Goal: Task Accomplishment & Management: Complete application form

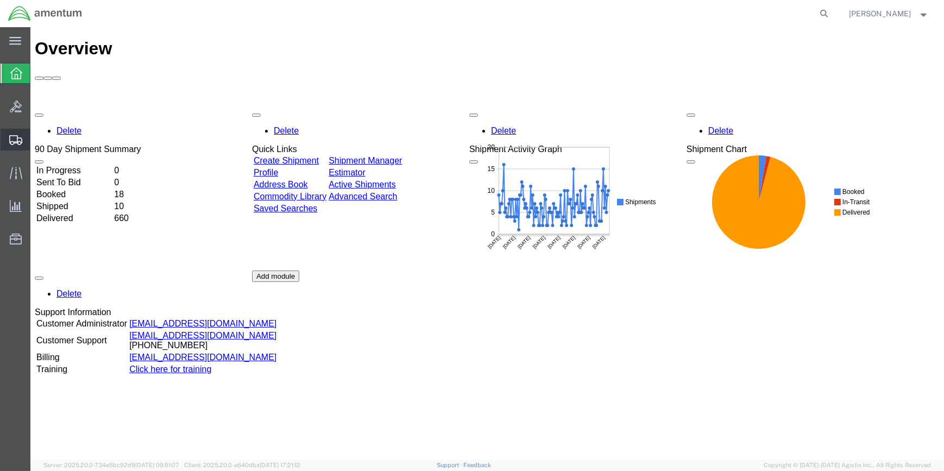
drag, startPoint x: 75, startPoint y: 175, endPoint x: 81, endPoint y: 173, distance: 6.9
click at [0, 0] on span "Create Shipment" at bounding box center [0, 0] width 0 height 0
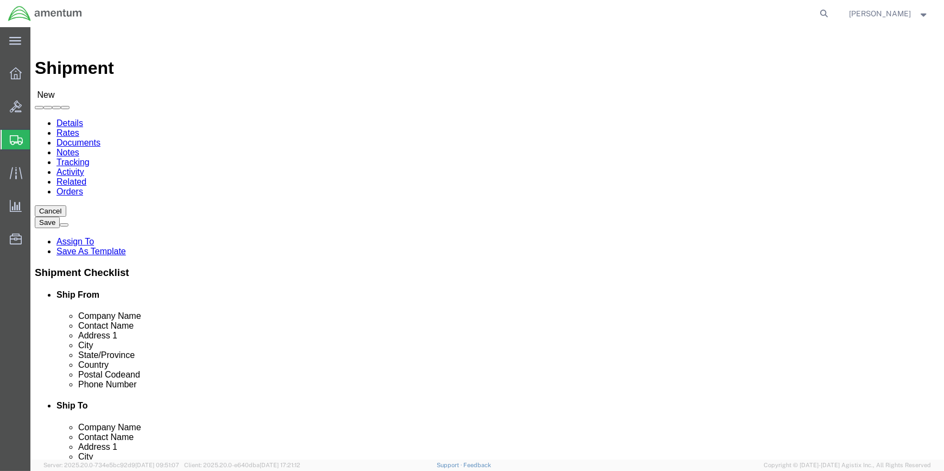
select select
click at [0, 0] on span "Shipment Manager" at bounding box center [0, 0] width 0 height 0
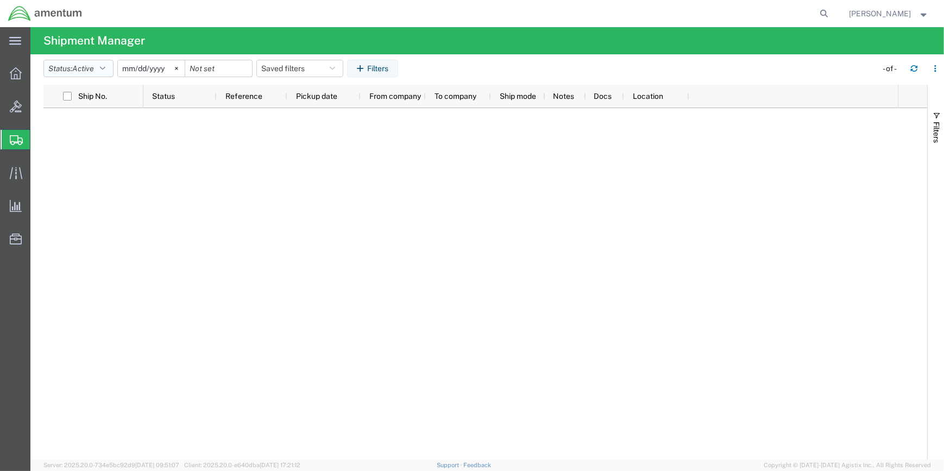
click at [104, 66] on icon "button" at bounding box center [102, 69] width 5 height 8
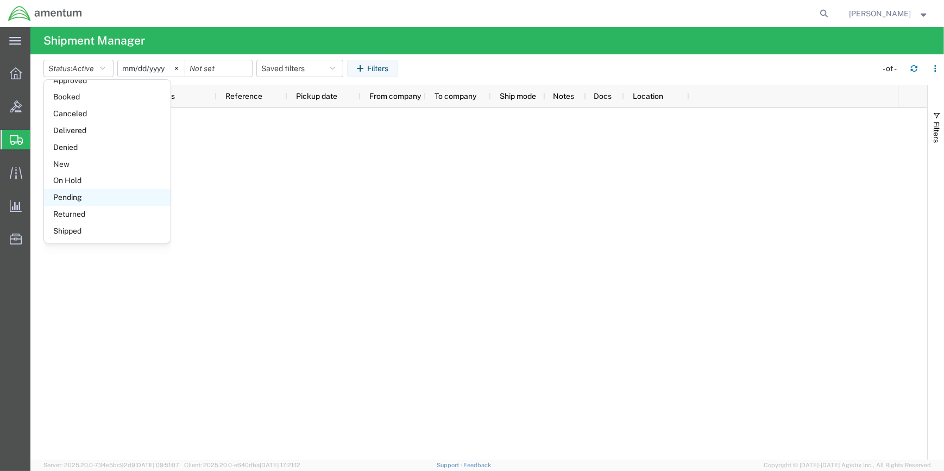
scroll to position [62, 0]
click at [74, 228] on span "Shipped" at bounding box center [107, 230] width 127 height 17
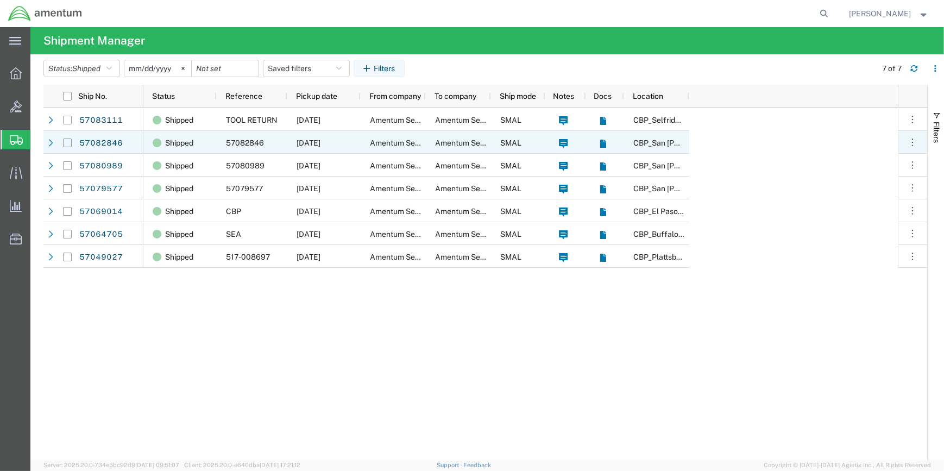
click at [69, 143] on input "Press Space to toggle row selection (unchecked)" at bounding box center [67, 142] width 9 height 9
checkbox input "true"
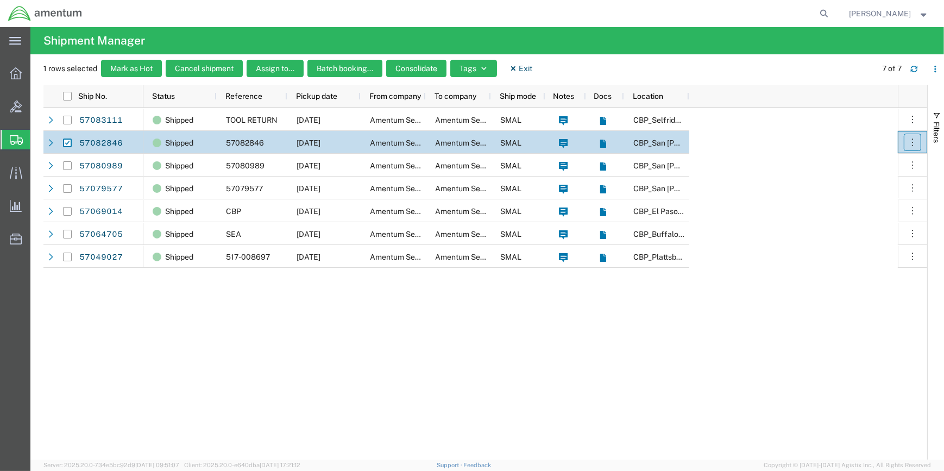
click at [911, 139] on icon "button" at bounding box center [912, 142] width 11 height 11
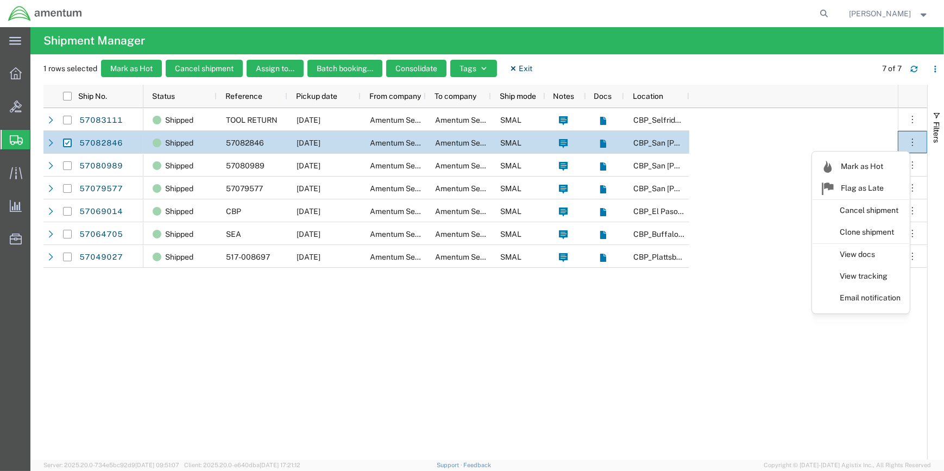
drag, startPoint x: 858, startPoint y: 251, endPoint x: 0, endPoint y: 240, distance: 858.0
click at [856, 251] on link "View docs" at bounding box center [860, 255] width 97 height 20
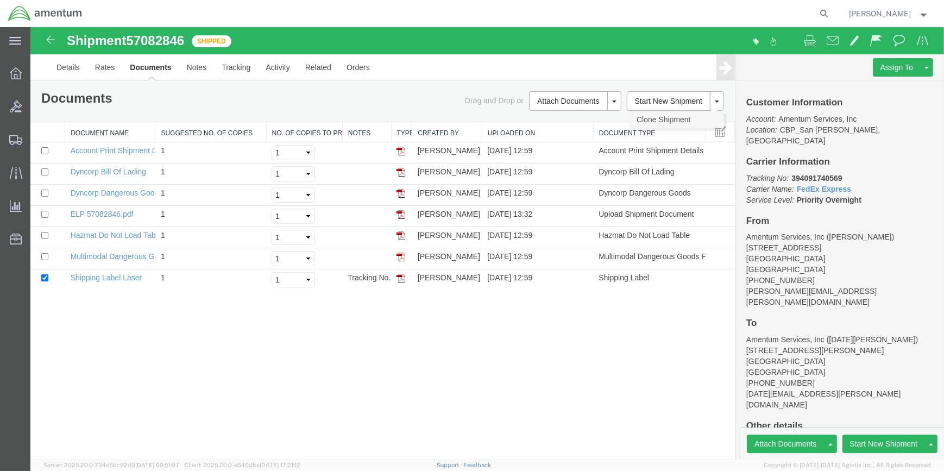
click at [670, 116] on link "Clone Shipment" at bounding box center [676, 119] width 94 height 16
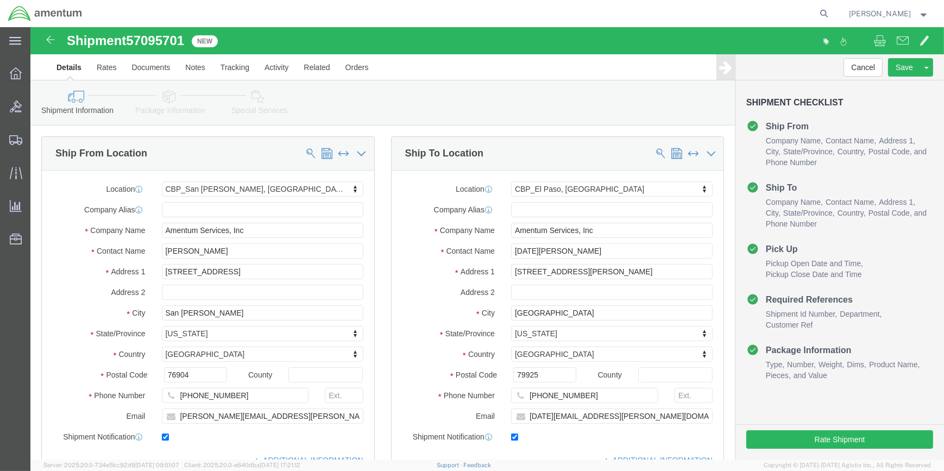
select select "49914"
select select "49939"
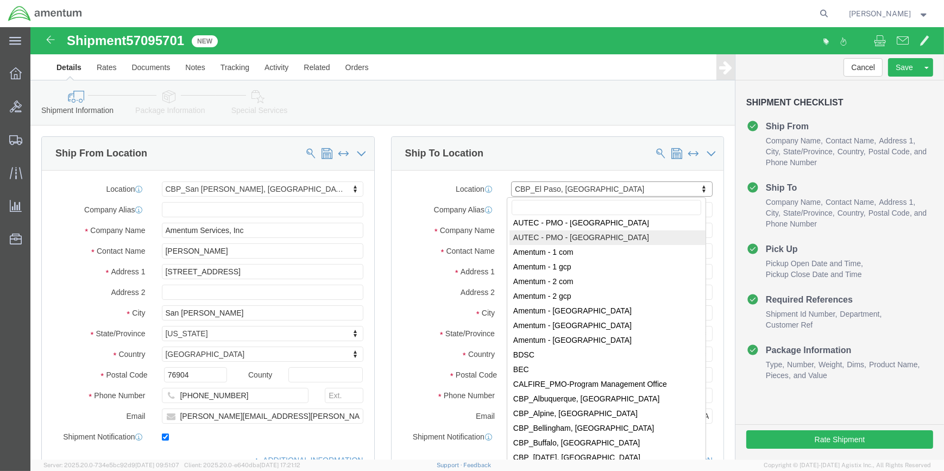
scroll to position [1861, 0]
click input "text"
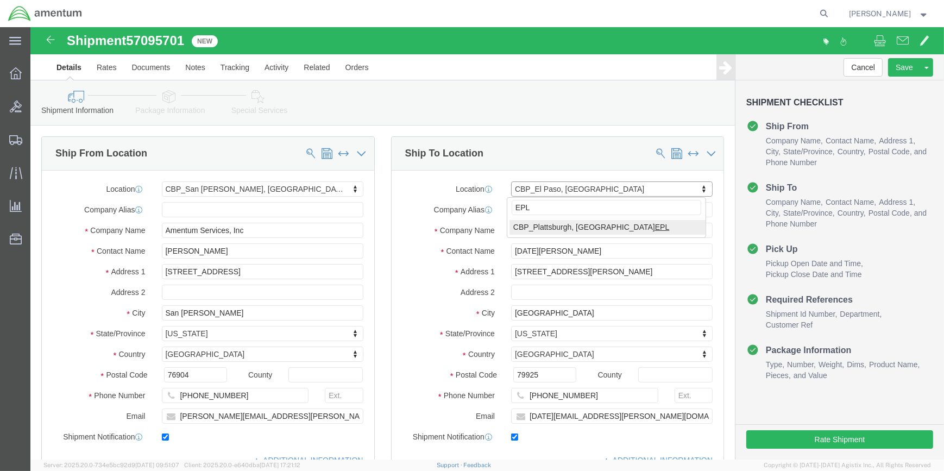
type input "EPL"
select select "49927"
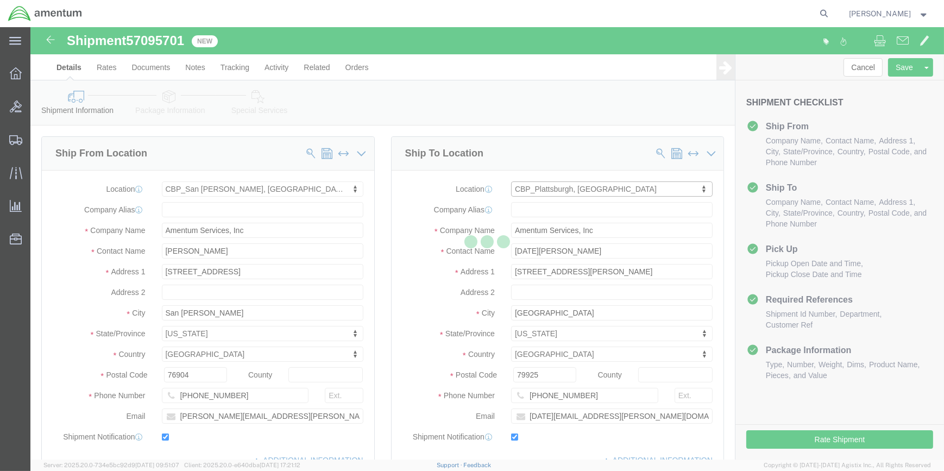
type input "[PERSON_NAME]"
type input "[STREET_ADDRESS][US_STATE]"
type input "[GEOGRAPHIC_DATA]"
type input "12903"
type input "[PHONE_NUMBER]"
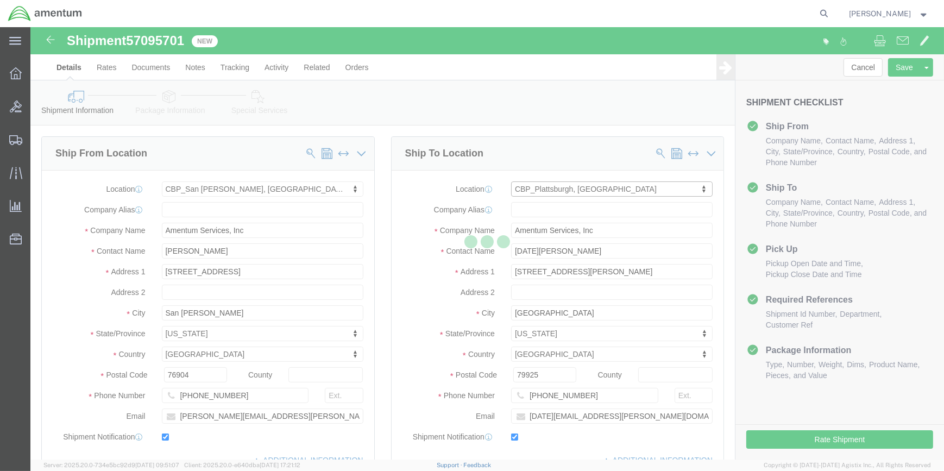
type input "[PERSON_NAME][EMAIL_ADDRESS][PERSON_NAME][DOMAIN_NAME]"
select select "NY"
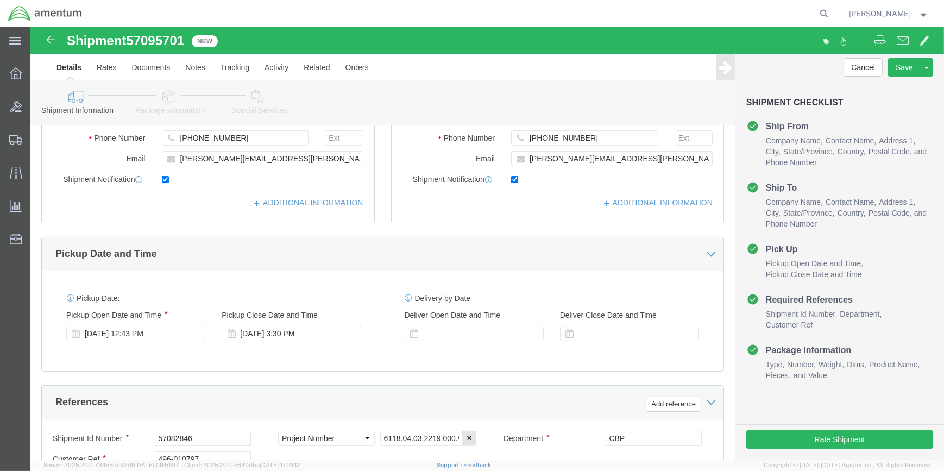
scroll to position [444, 0]
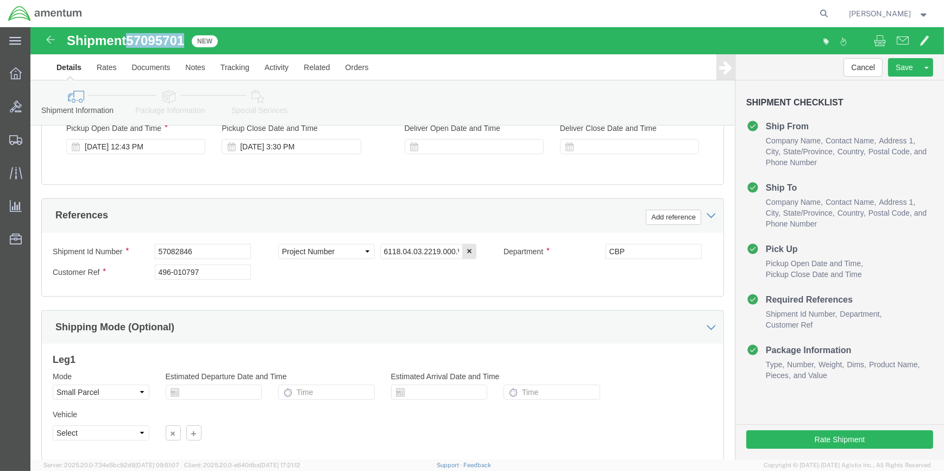
drag, startPoint x: 99, startPoint y: 12, endPoint x: 156, endPoint y: 15, distance: 57.1
click span "57095701"
copy span "57095701"
click input "57082846"
type input "5"
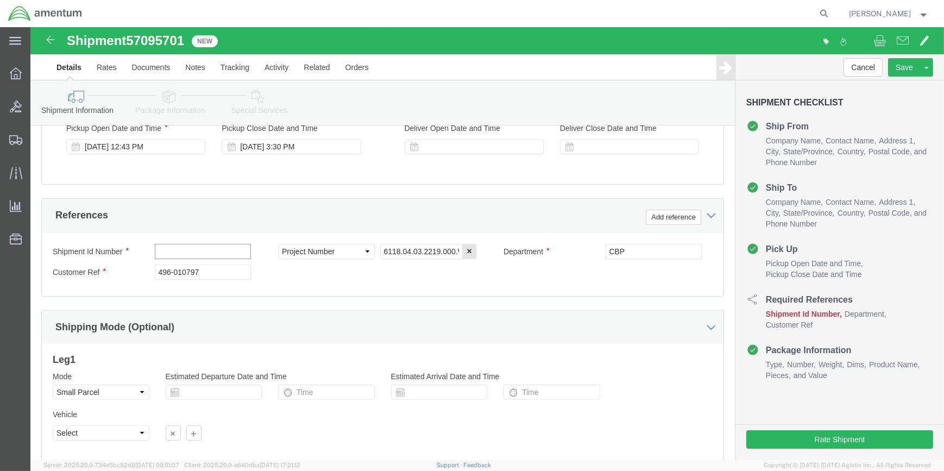
paste input "57095701"
type input "57095701"
drag, startPoint x: 195, startPoint y: 243, endPoint x: 224, endPoint y: 240, distance: 28.4
click input "496-010797"
type input "4"
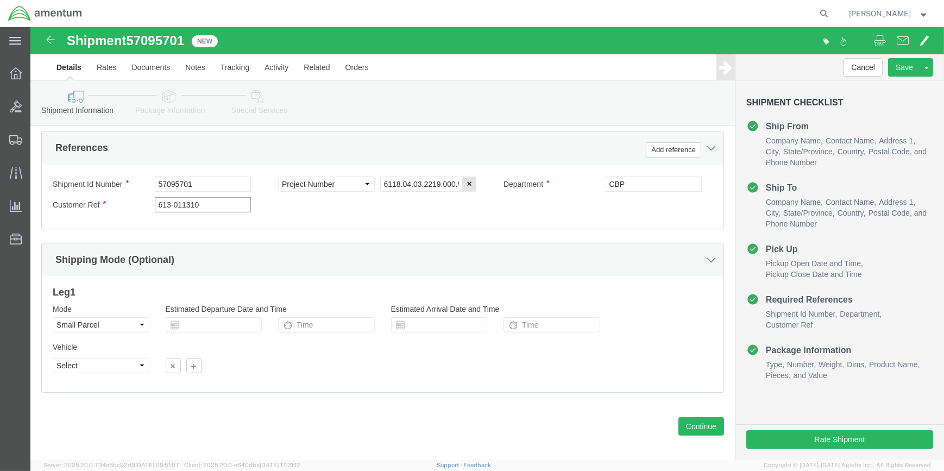
scroll to position [520, 0]
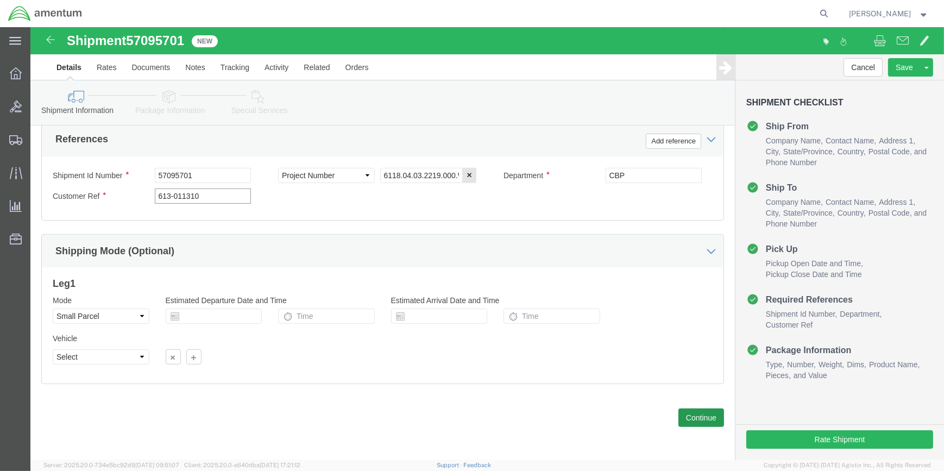
type input "613-011310"
click button "Continue"
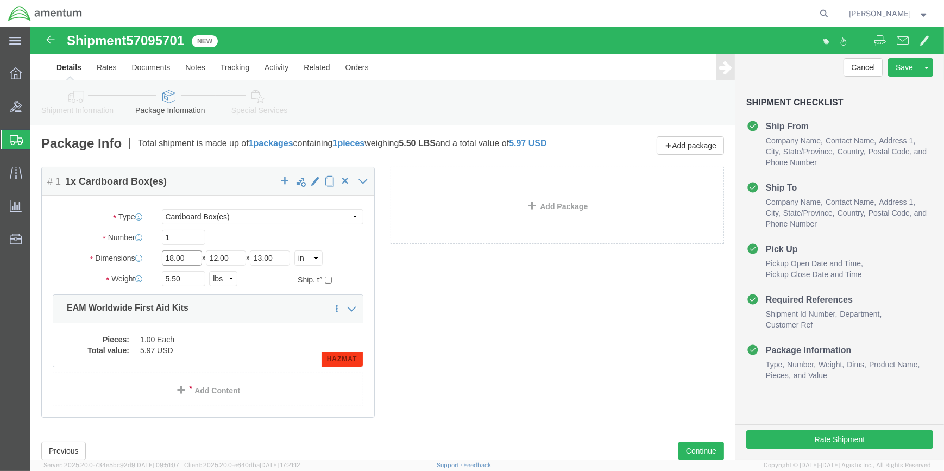
click input "18.00"
type input "1"
type input "16"
type input "10"
type input "12"
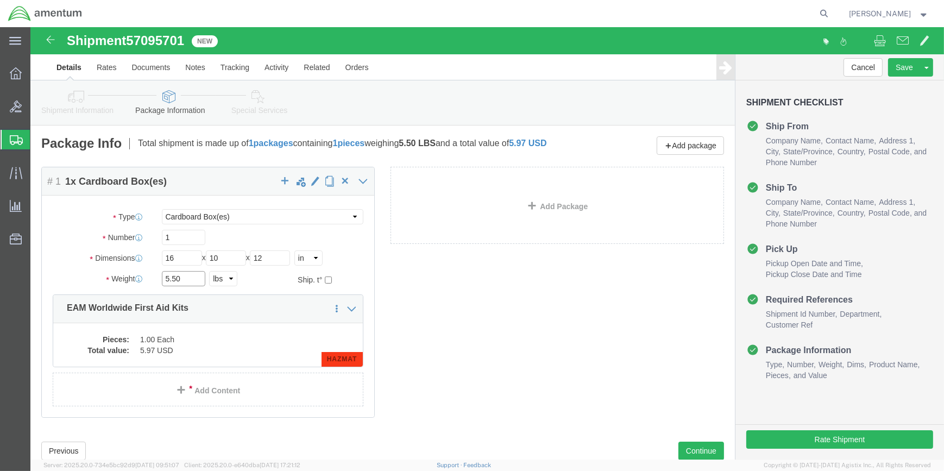
click input "5.50"
type input "5"
type input "4"
click dd "5.97 USD"
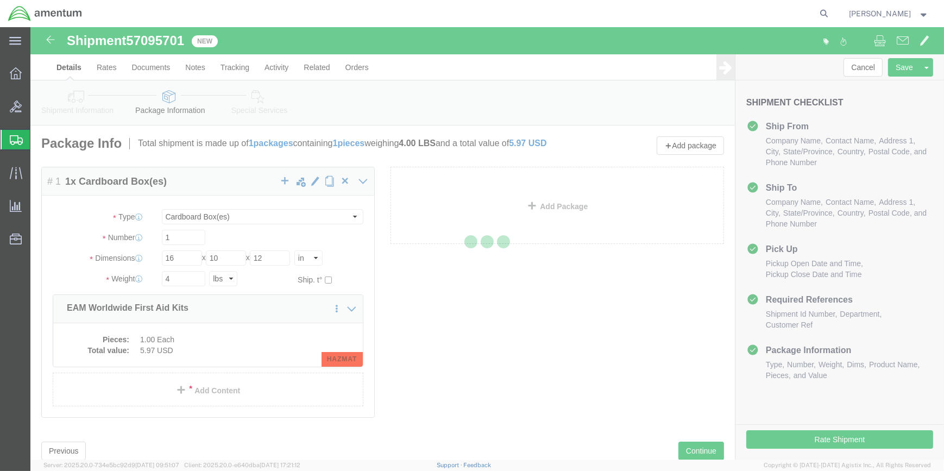
click at [172, 341] on div at bounding box center [486, 243] width 913 height 432
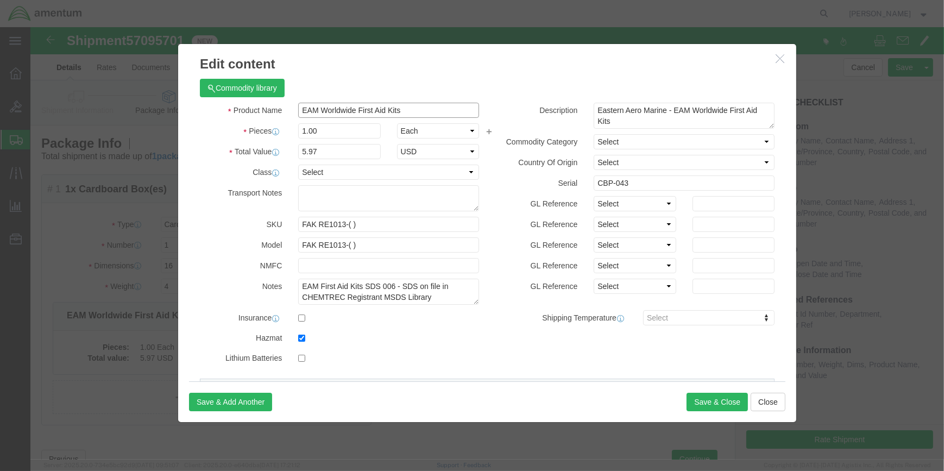
click input "EAM Worldwide First Aid Kits"
type input "E"
type input "TEMP CONTROLLER"
click input "1.00"
click input "5.97"
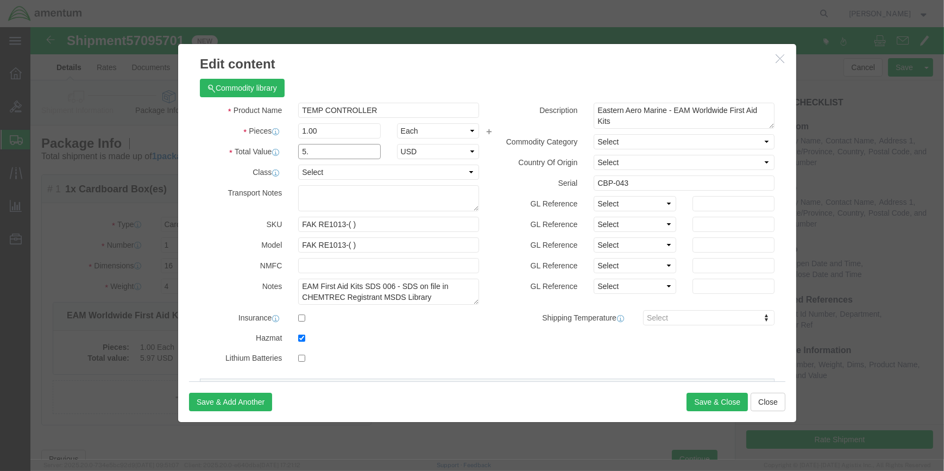
type input "5"
type input "1000"
click input "CBP-043"
type input "C"
click input "FAK RE1013-( )"
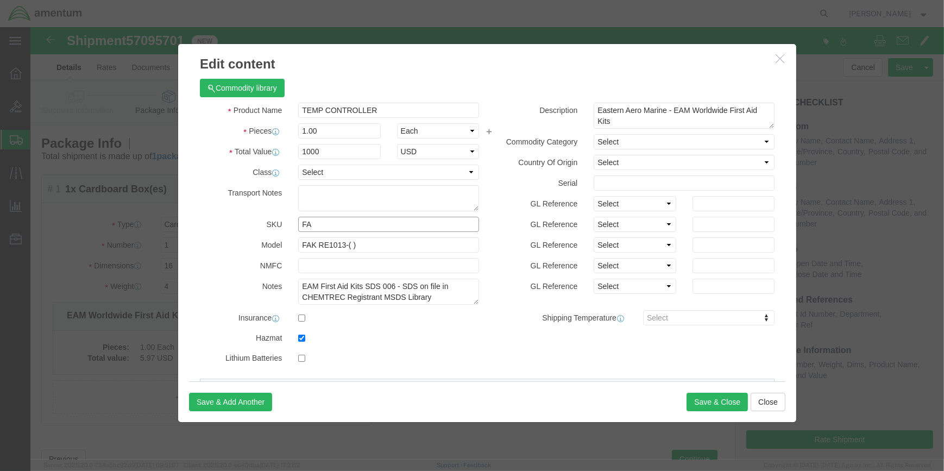
type input "F"
click input "FAK RE1013-( )"
type input "F"
click textarea "EAM First Aid Kits SDS 006 - SDS on file in CHEMTREC Registrant MSDS Library"
type textarea "E"
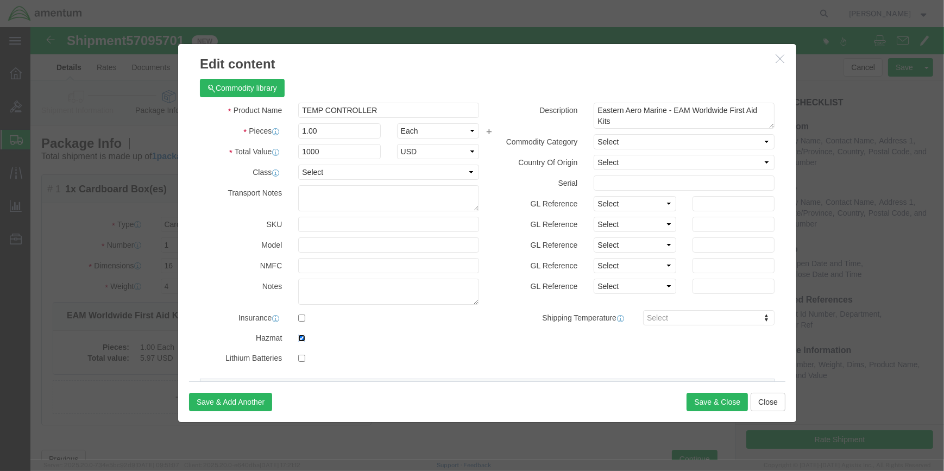
click input "checkbox"
checkbox input "false"
drag, startPoint x: 720, startPoint y: 83, endPoint x: 540, endPoint y: 94, distance: 180.7
click div "Eastern Aero Marine - EAM Worldwide First Aid Kits"
drag, startPoint x: 721, startPoint y: 81, endPoint x: 592, endPoint y: 98, distance: 130.2
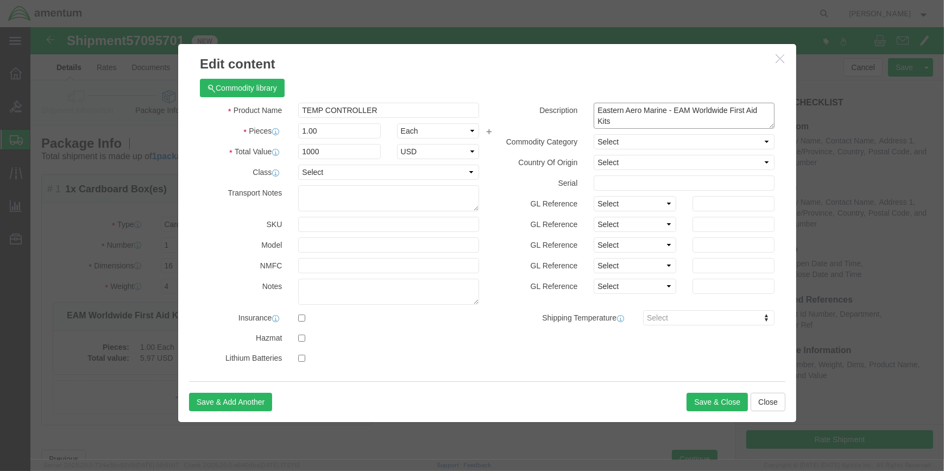
click textarea "Eastern Aero Marine - EAM Worldwide First Aid Kits"
type textarea "Eastern Aero Marine - EAM Worldwide First Aid"
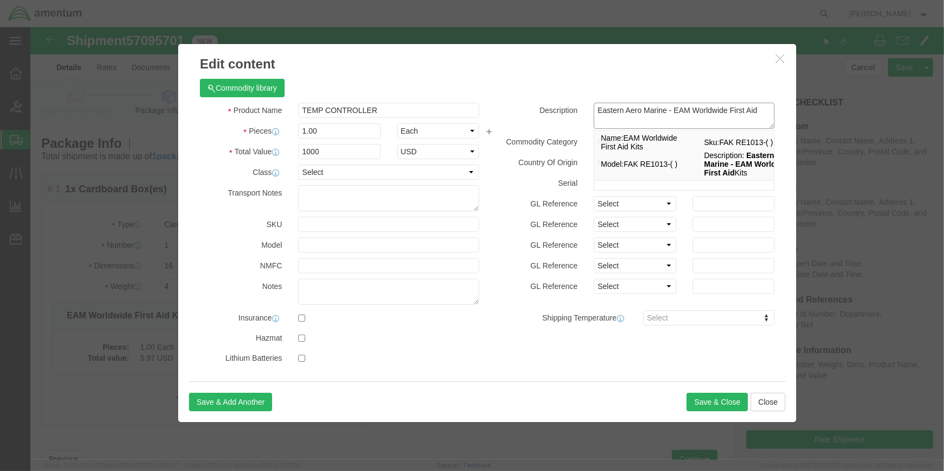
drag, startPoint x: 724, startPoint y: 83, endPoint x: 559, endPoint y: 82, distance: 164.5
click textarea "Eastern Aero Marine - EAM Worldwide First Aid Kits"
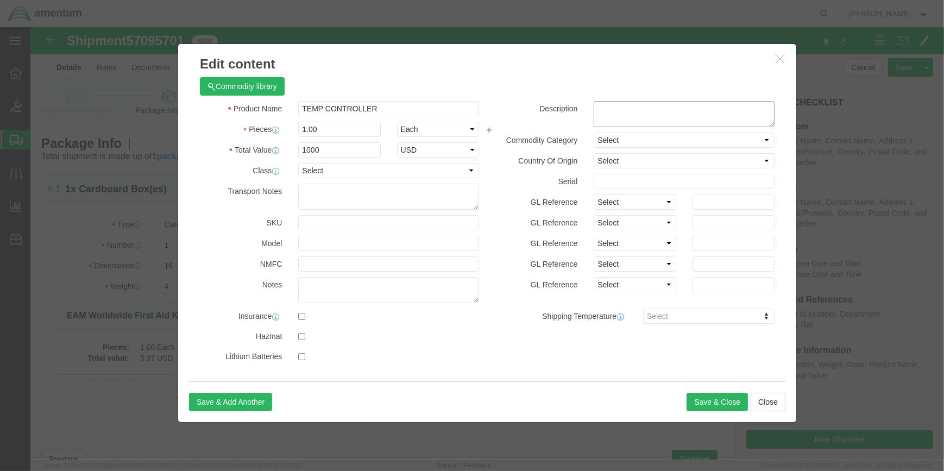
scroll to position [2, 0]
drag, startPoint x: 687, startPoint y: 371, endPoint x: 649, endPoint y: 355, distance: 41.4
click button "Save & Close"
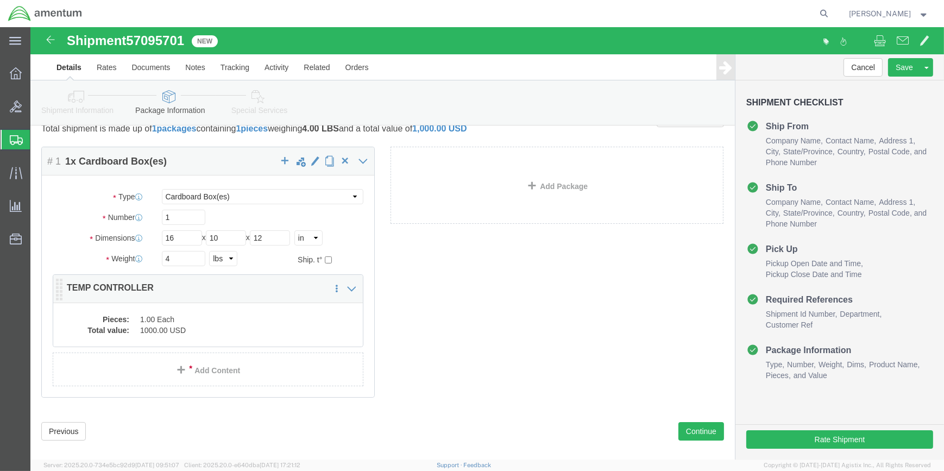
scroll to position [41, 0]
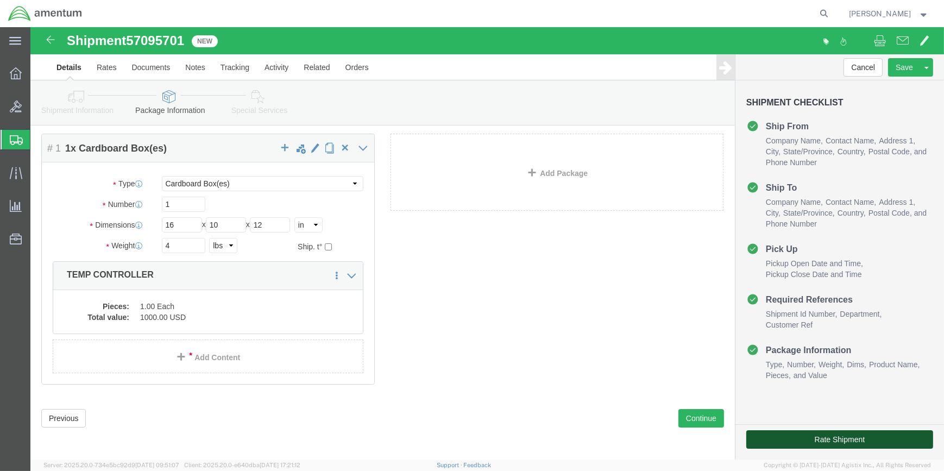
click button "Rate Shipment"
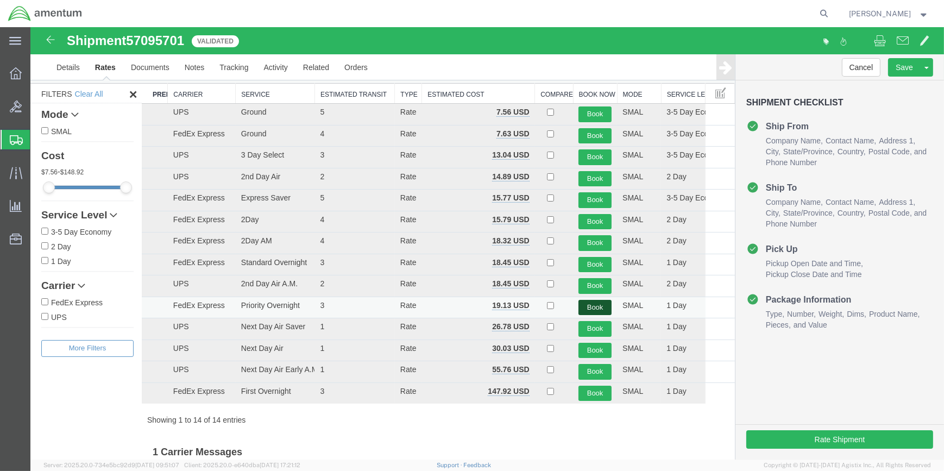
click at [589, 304] on button "Book" at bounding box center [594, 308] width 33 height 16
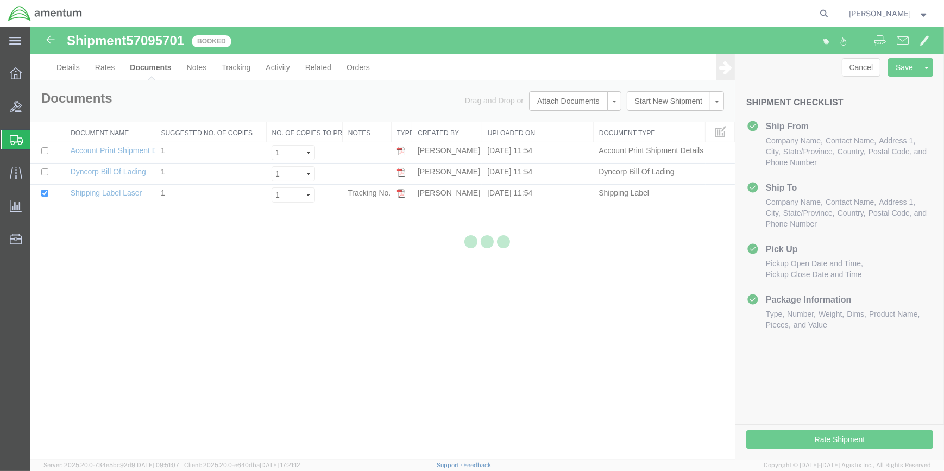
scroll to position [0, 0]
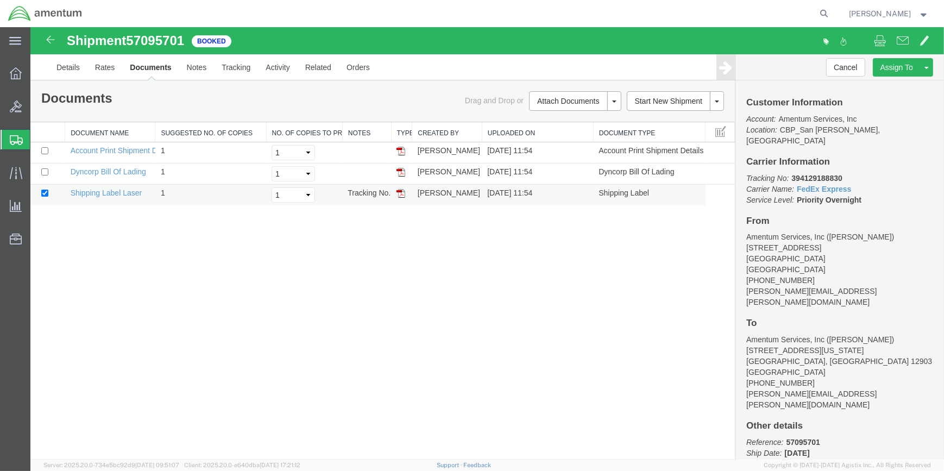
drag, startPoint x: 402, startPoint y: 194, endPoint x: 526, endPoint y: 201, distance: 123.5
click at [402, 194] on img at bounding box center [400, 193] width 9 height 9
